Goal: Check status: Check status

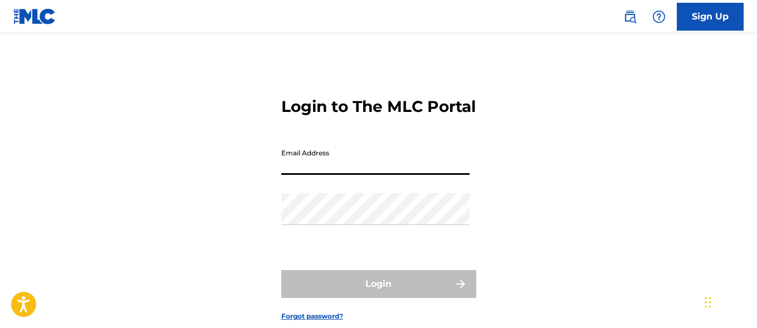
click at [364, 175] on input "Email Address" at bounding box center [375, 159] width 188 height 32
paste input "[EMAIL_ADDRESS][DOMAIN_NAME]"
type input "[EMAIL_ADDRESS][DOMAIN_NAME]"
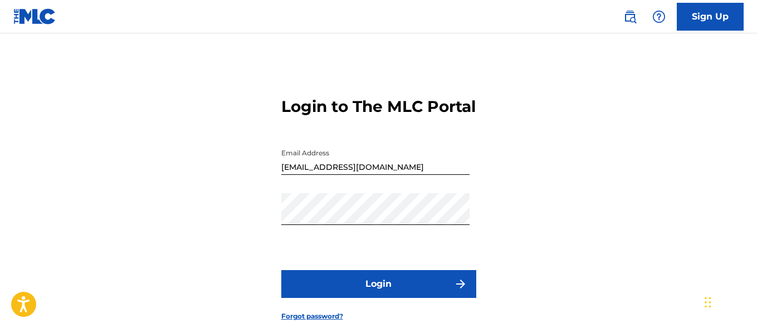
click at [368, 298] on button "Login" at bounding box center [378, 284] width 195 height 28
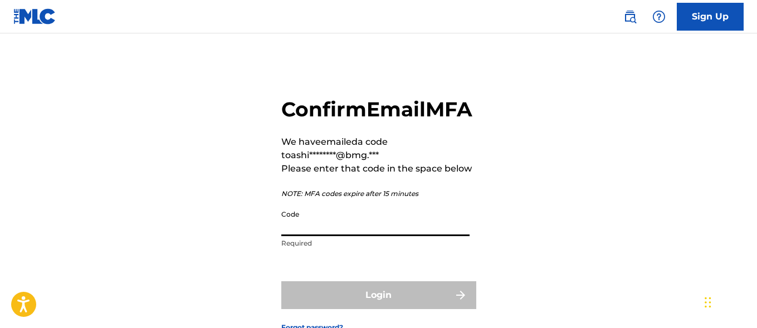
click at [320, 236] on input "Code" at bounding box center [375, 221] width 188 height 32
paste input "829096"
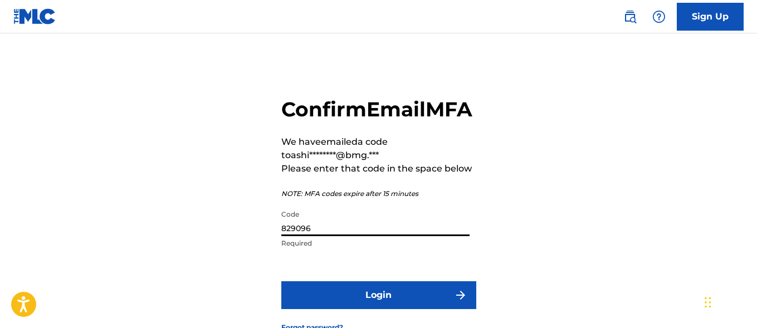
type input "829096"
click at [352, 309] on button "Login" at bounding box center [378, 295] width 195 height 28
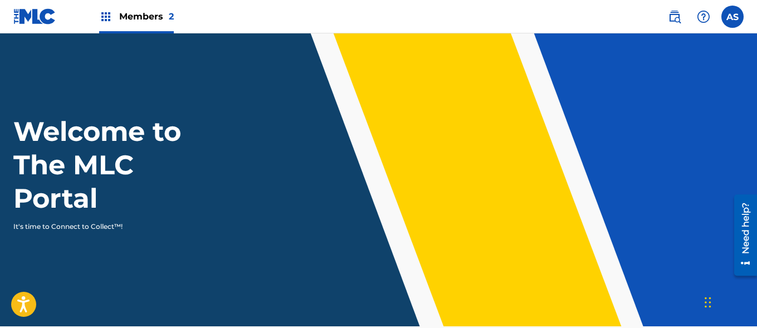
click at [108, 18] on img at bounding box center [105, 16] width 13 height 13
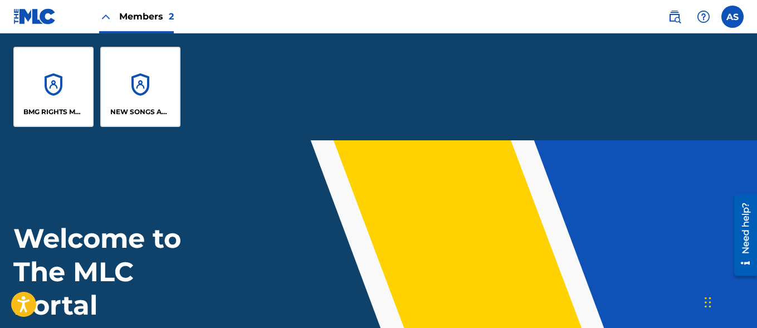
click at [48, 92] on div "BMG RIGHTS MANAGEMENT US, LLC" at bounding box center [53, 87] width 80 height 80
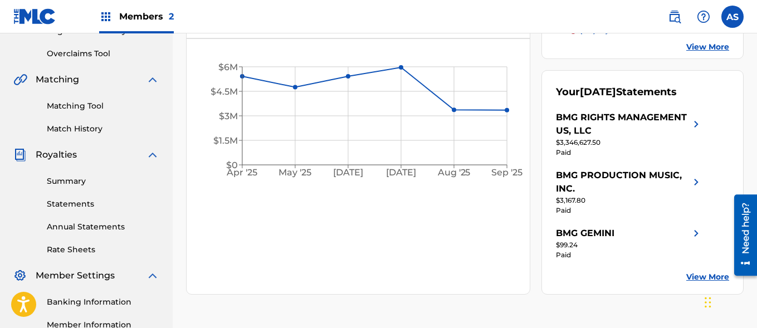
scroll to position [227, 0]
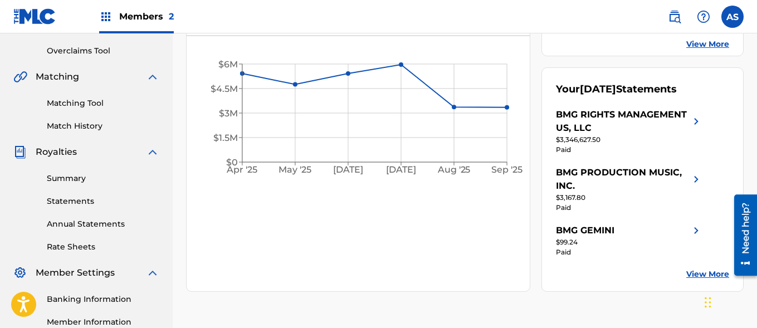
click at [80, 178] on link "Summary" at bounding box center [103, 179] width 113 height 12
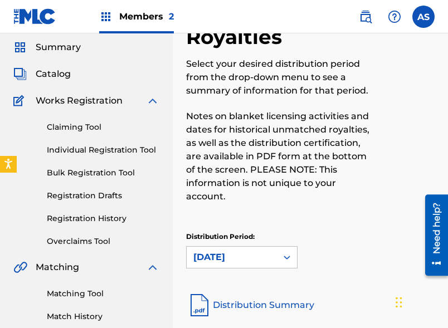
scroll to position [37, 0]
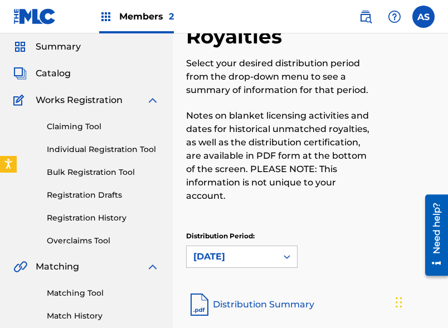
drag, startPoint x: 264, startPoint y: 244, endPoint x: 395, endPoint y: 259, distance: 131.8
click at [395, 259] on div "Distribution Period: [DATE]" at bounding box center [310, 254] width 249 height 47
